Goal: Register for event/course

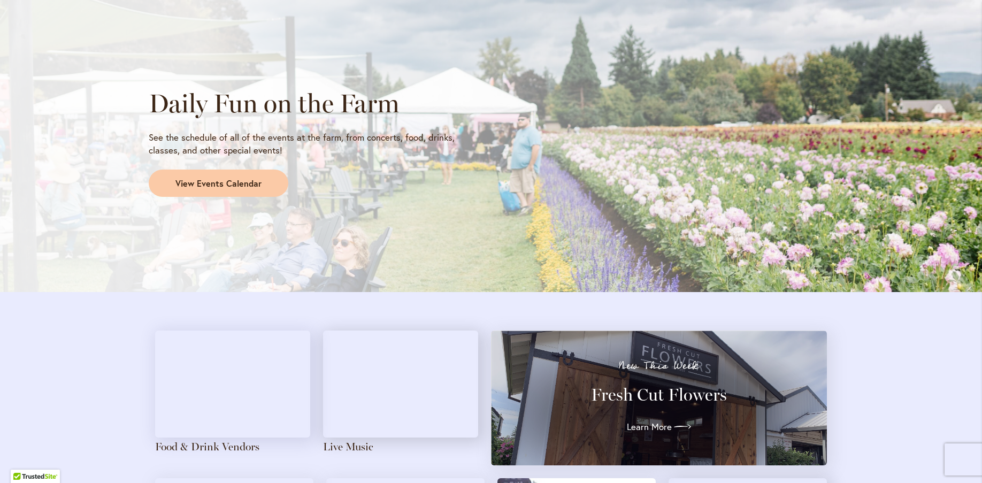
scroll to position [909, 0]
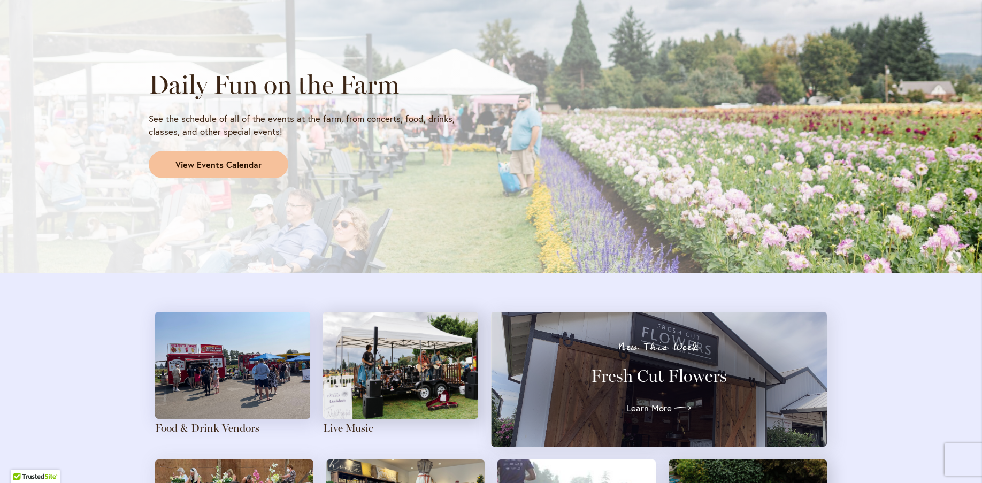
click at [224, 161] on span "View Events Calendar" at bounding box center [218, 165] width 86 height 12
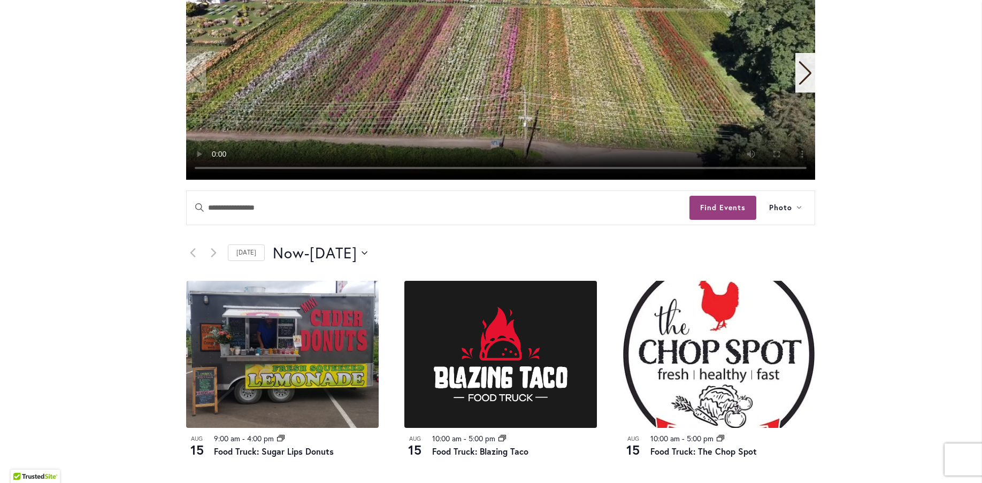
scroll to position [321, 0]
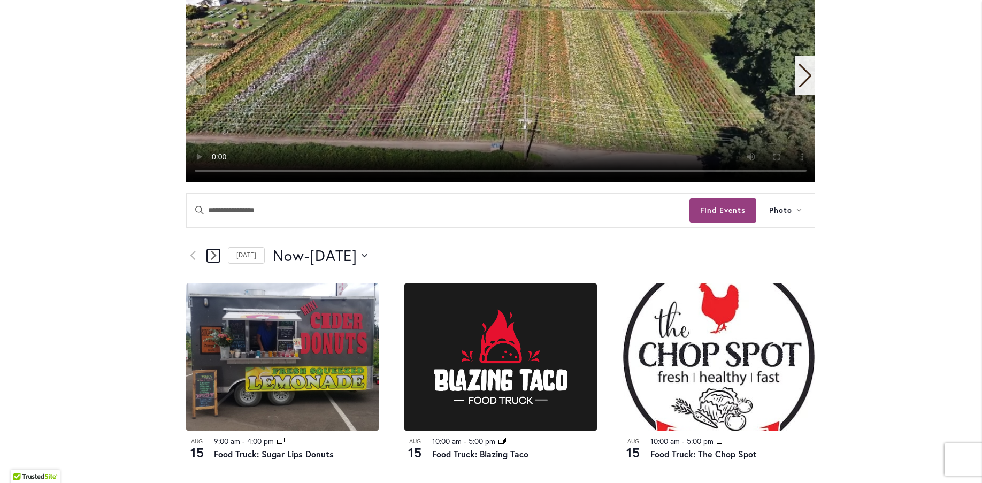
click at [211, 253] on icon "Next Events" at bounding box center [213, 255] width 5 height 9
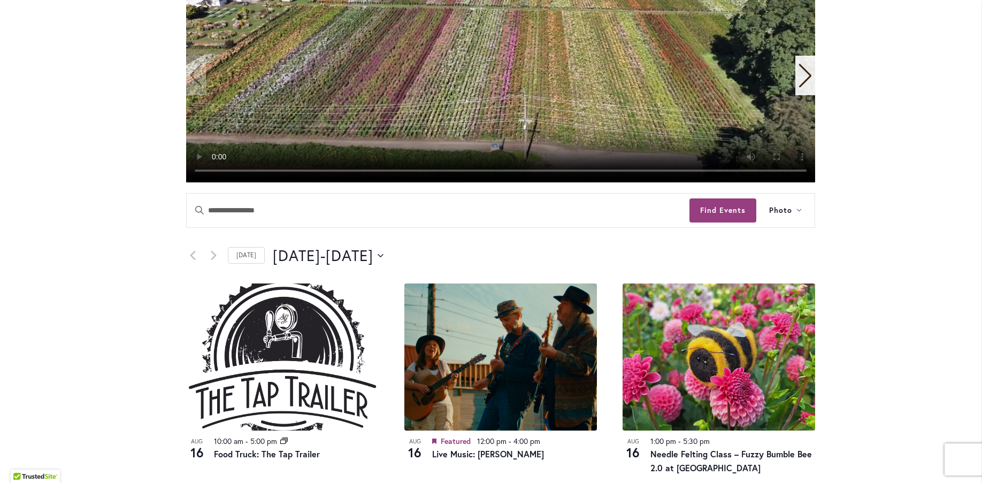
scroll to position [374, 0]
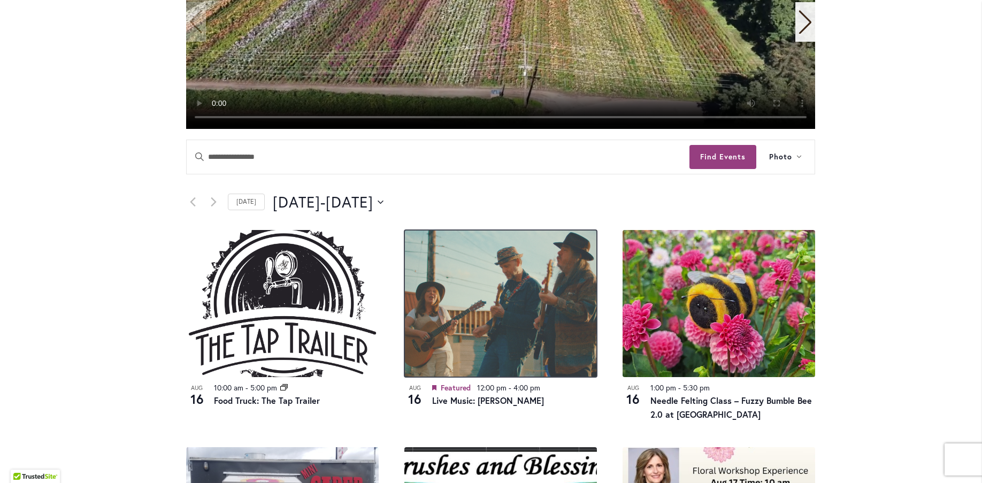
click at [515, 300] on img at bounding box center [500, 303] width 192 height 147
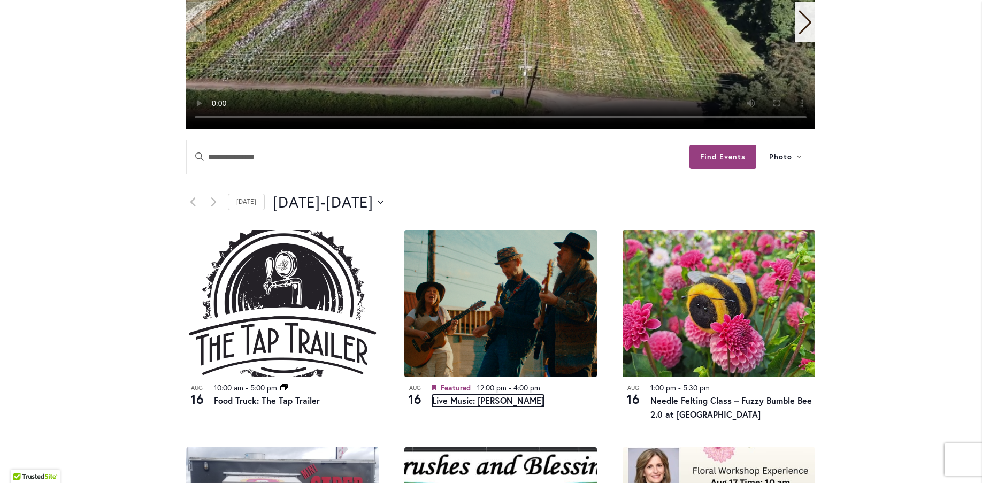
click at [483, 400] on link "Live Music: Mojo Holler" at bounding box center [488, 401] width 112 height 12
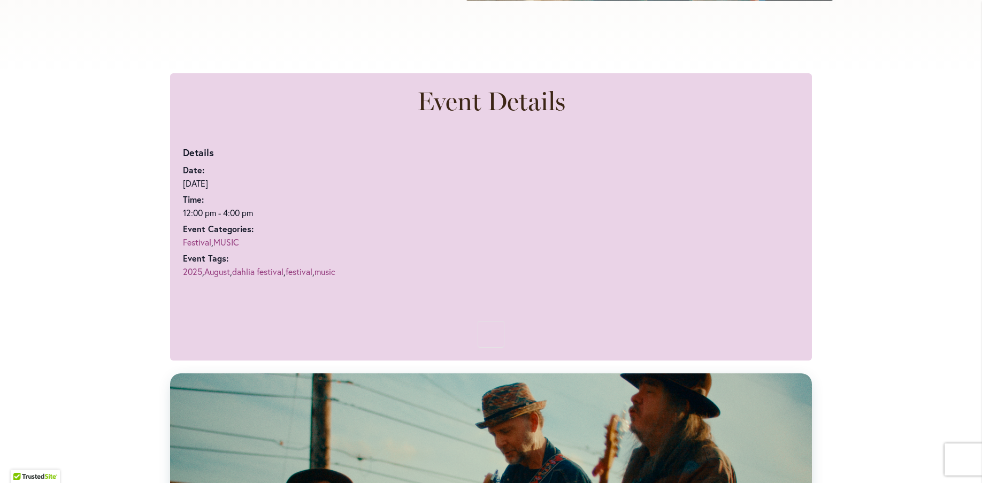
scroll to position [428, 0]
